Goal: Task Accomplishment & Management: Manage account settings

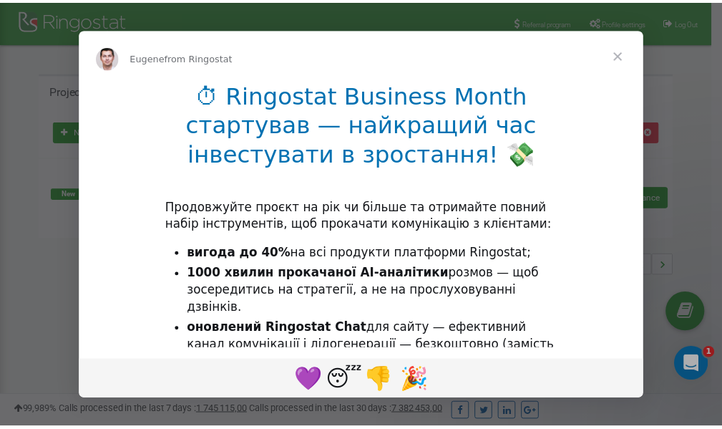
scroll to position [214, 0]
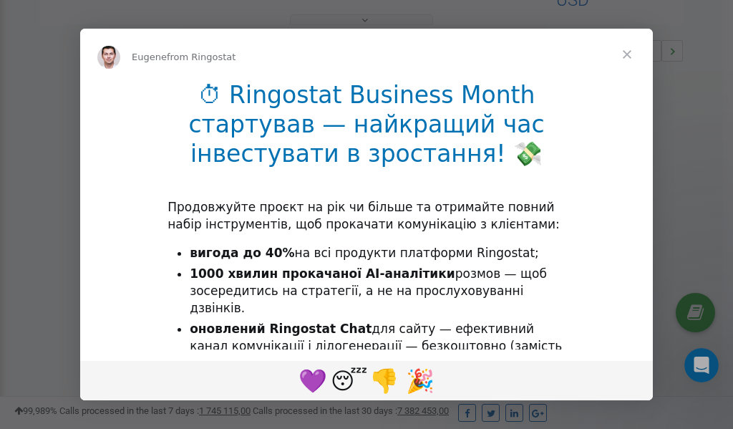
click at [630, 51] on span "Close" at bounding box center [627, 55] width 52 height 52
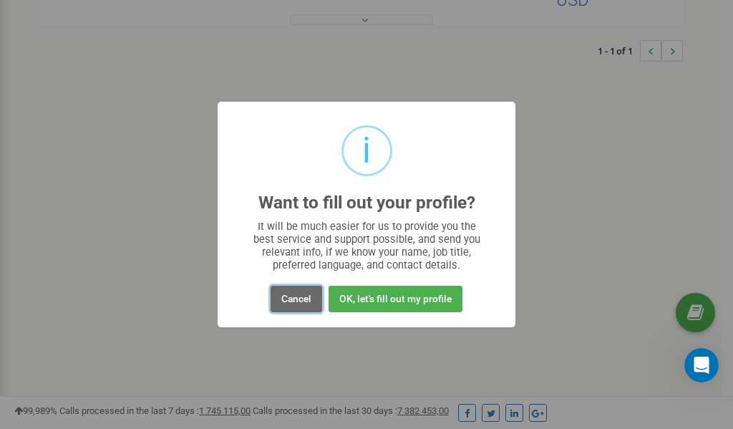
click at [303, 303] on button "Cancel" at bounding box center [296, 298] width 52 height 26
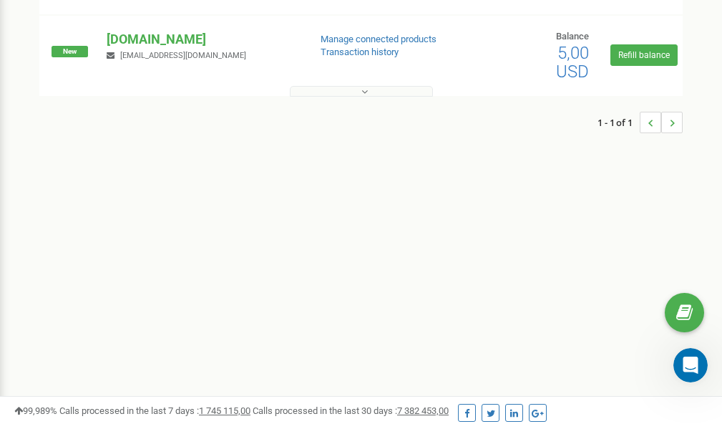
scroll to position [0, 0]
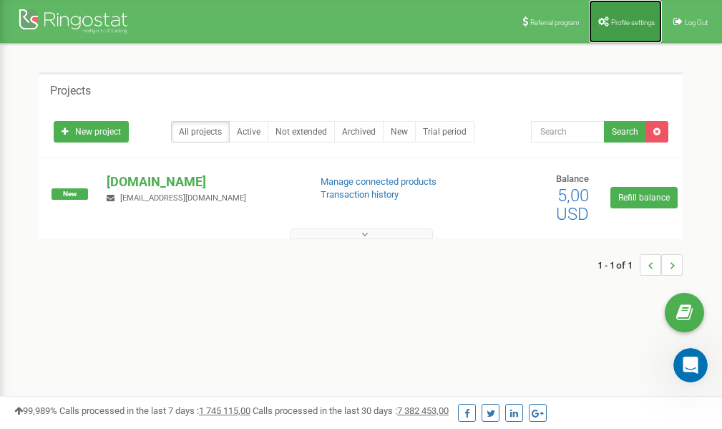
click at [625, 24] on span "Profile settings" at bounding box center [633, 23] width 44 height 8
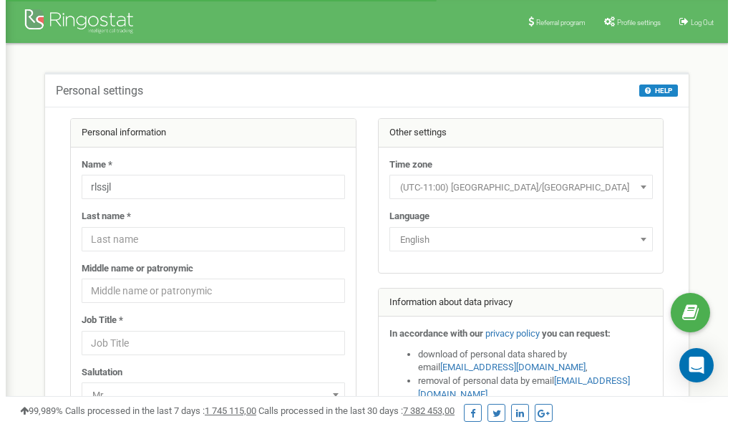
scroll to position [72, 0]
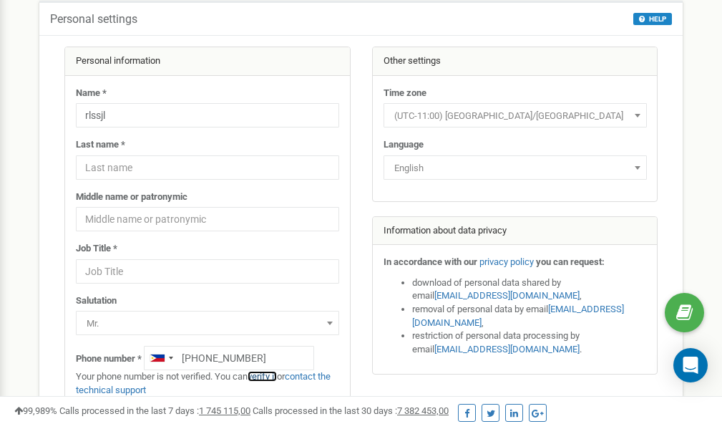
click at [268, 375] on link "verify it" at bounding box center [262, 376] width 29 height 11
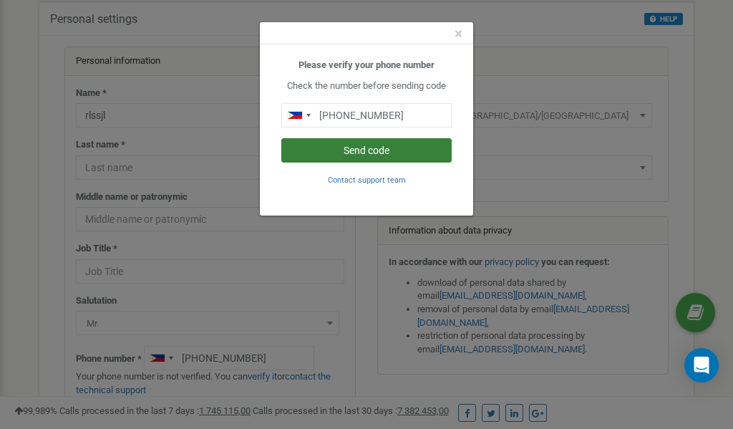
click at [353, 151] on button "Send code" at bounding box center [366, 150] width 170 height 24
